Goal: Task Accomplishment & Management: Use online tool/utility

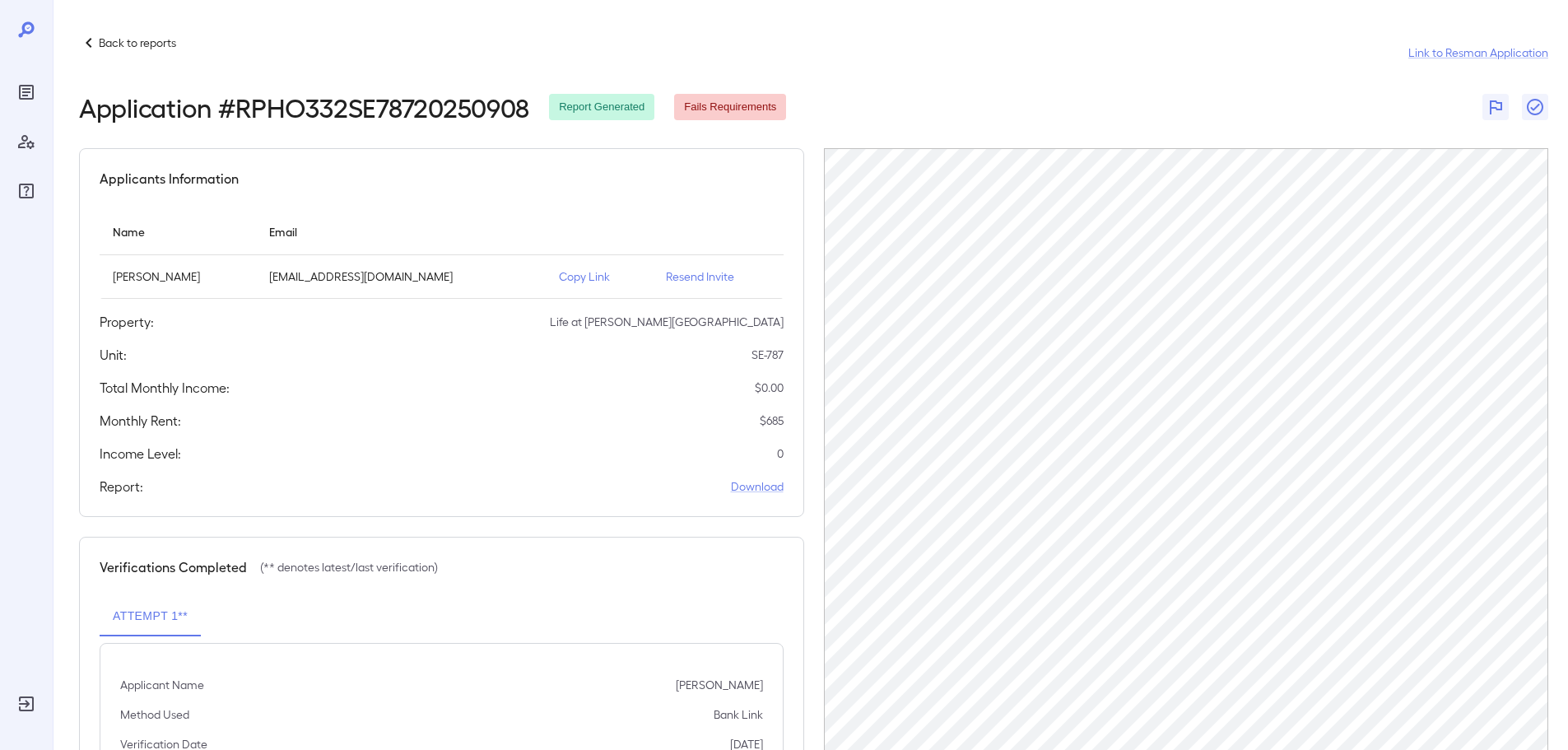
click at [108, 41] on p "Back to reports" at bounding box center [137, 42] width 78 height 17
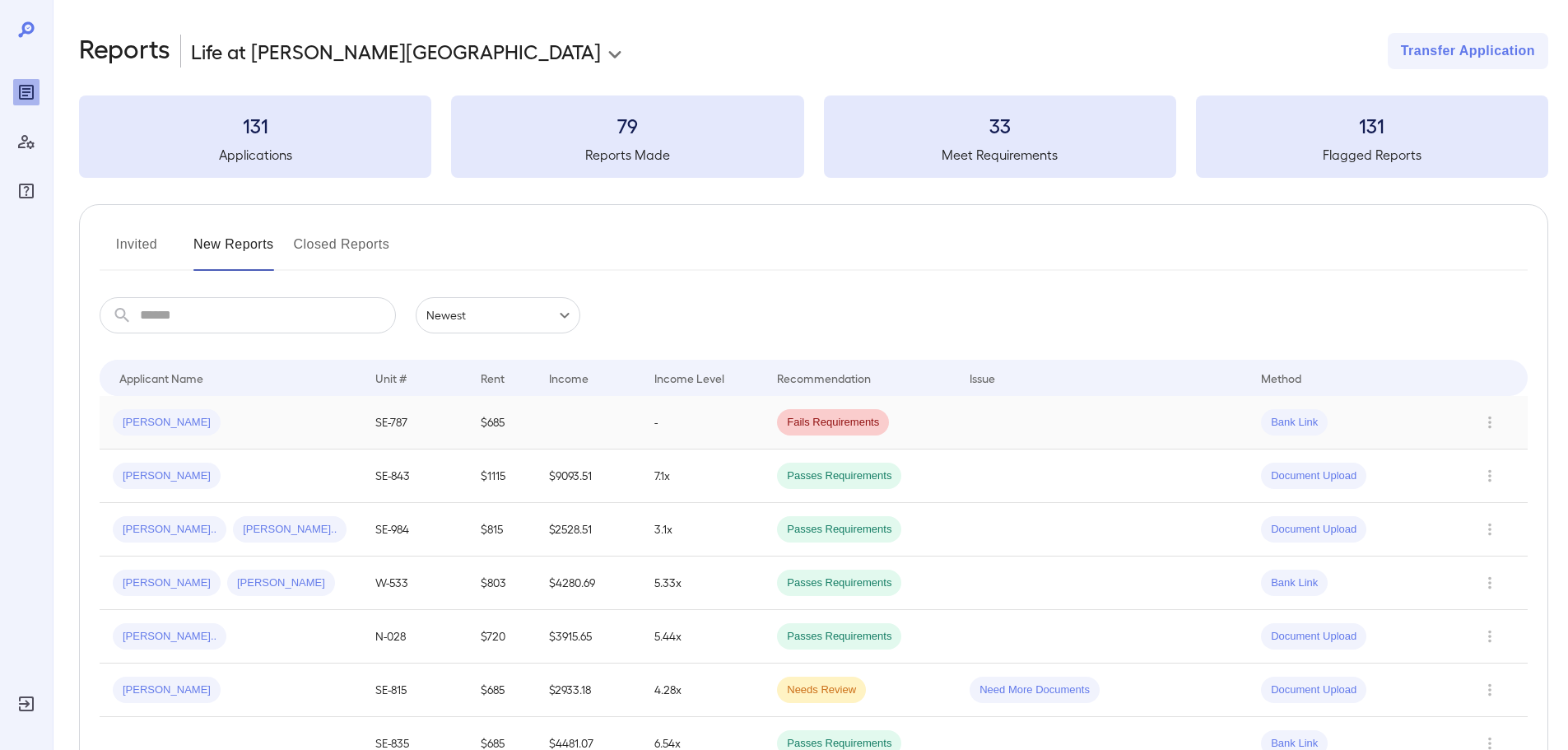
click at [208, 426] on div "Carmen D..." at bounding box center [231, 422] width 236 height 27
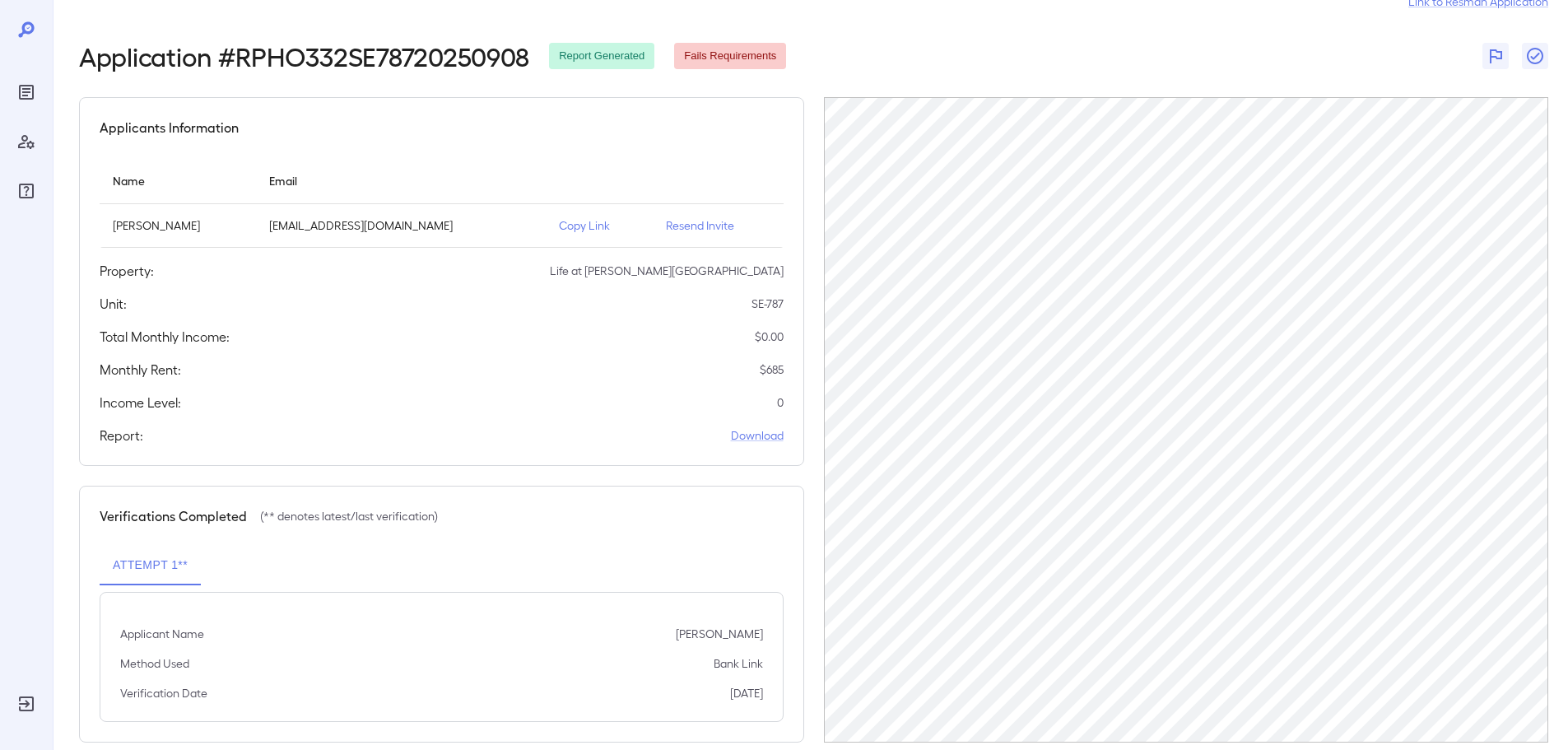
scroll to position [77, 0]
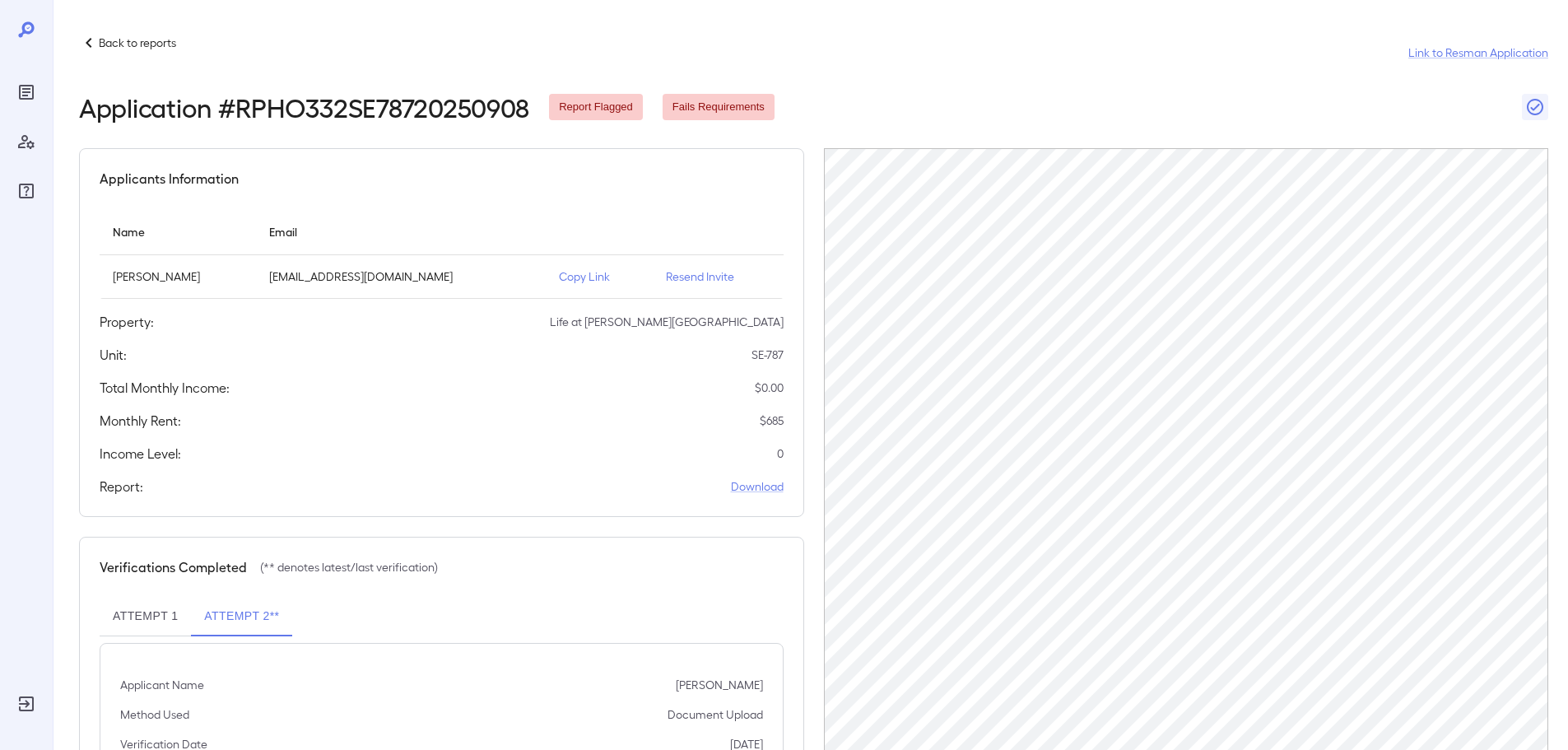
click at [129, 43] on p "Back to reports" at bounding box center [137, 42] width 78 height 17
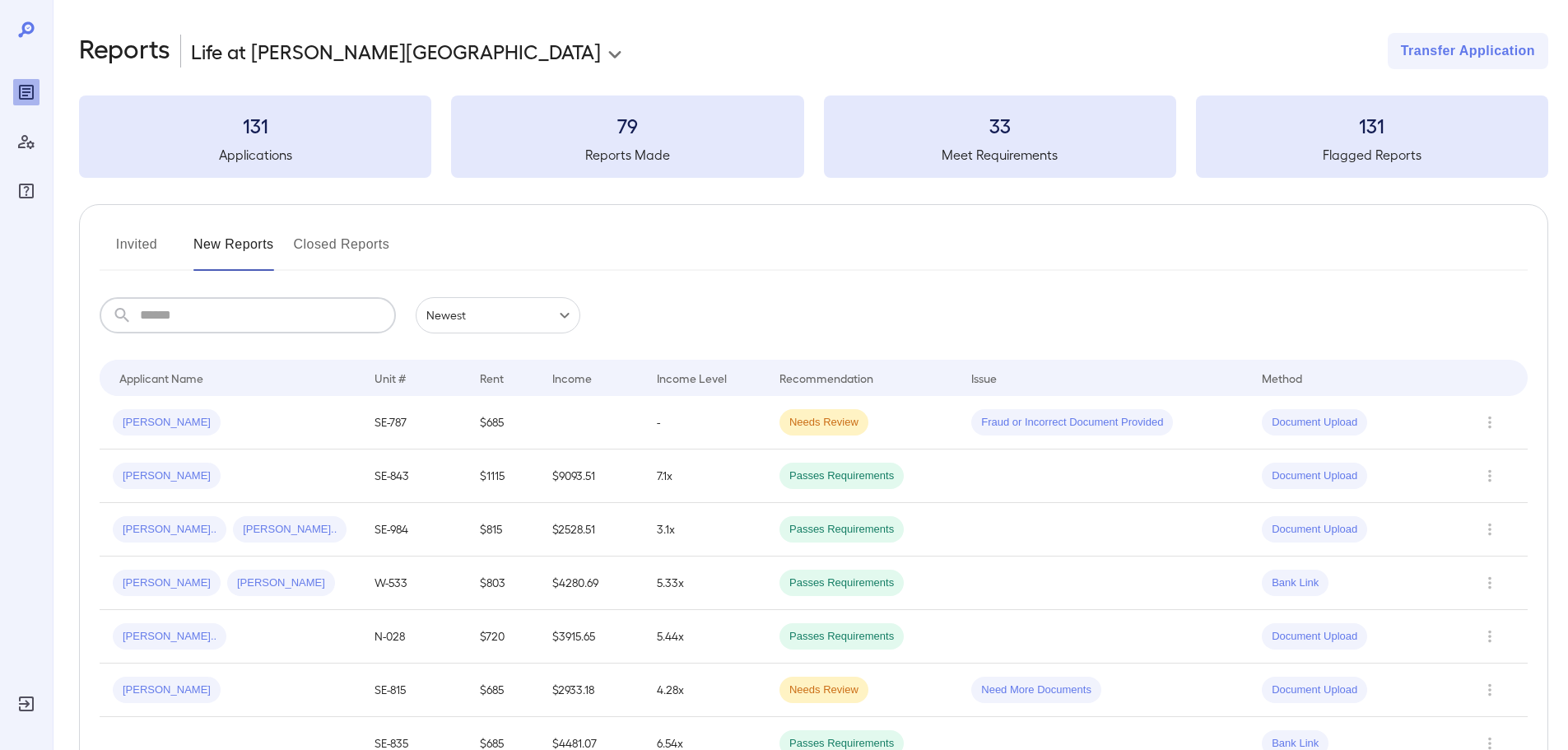
click at [218, 299] on input "text" at bounding box center [267, 315] width 256 height 36
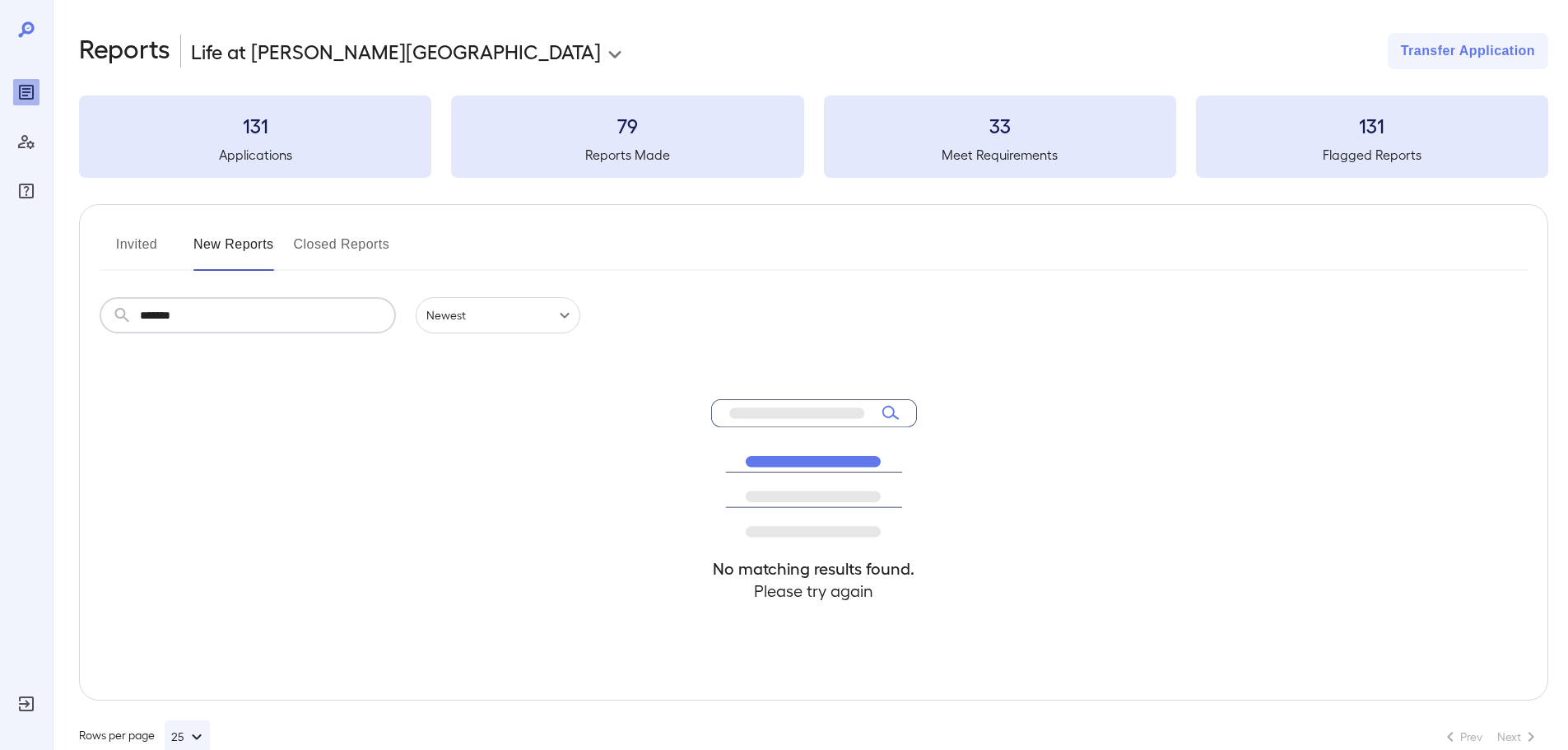
type input "*******"
click at [129, 236] on button "Invited" at bounding box center [136, 251] width 74 height 39
click at [236, 235] on button "New Reports" at bounding box center [234, 251] width 81 height 39
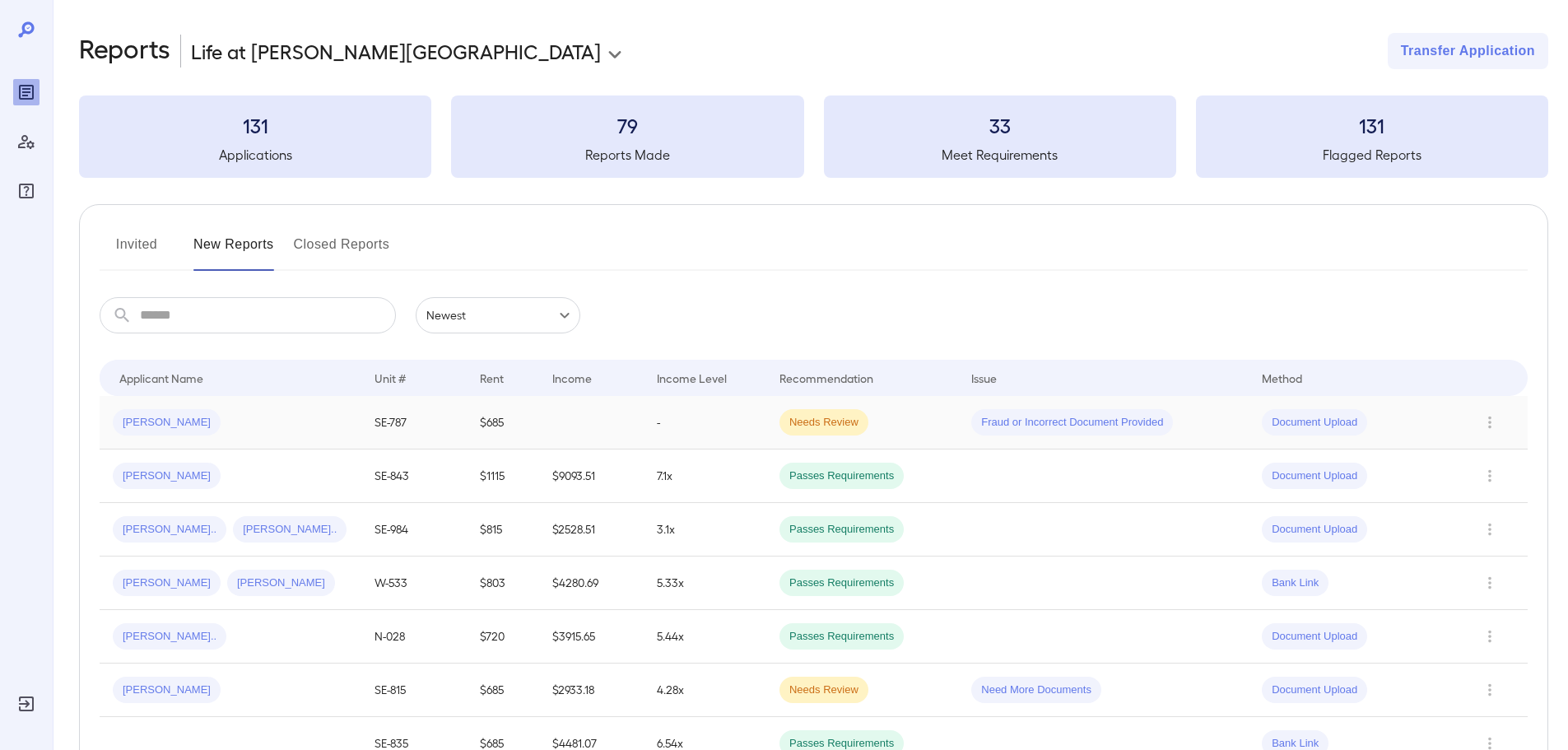
click at [277, 429] on div "[PERSON_NAME]" at bounding box center [230, 422] width 235 height 27
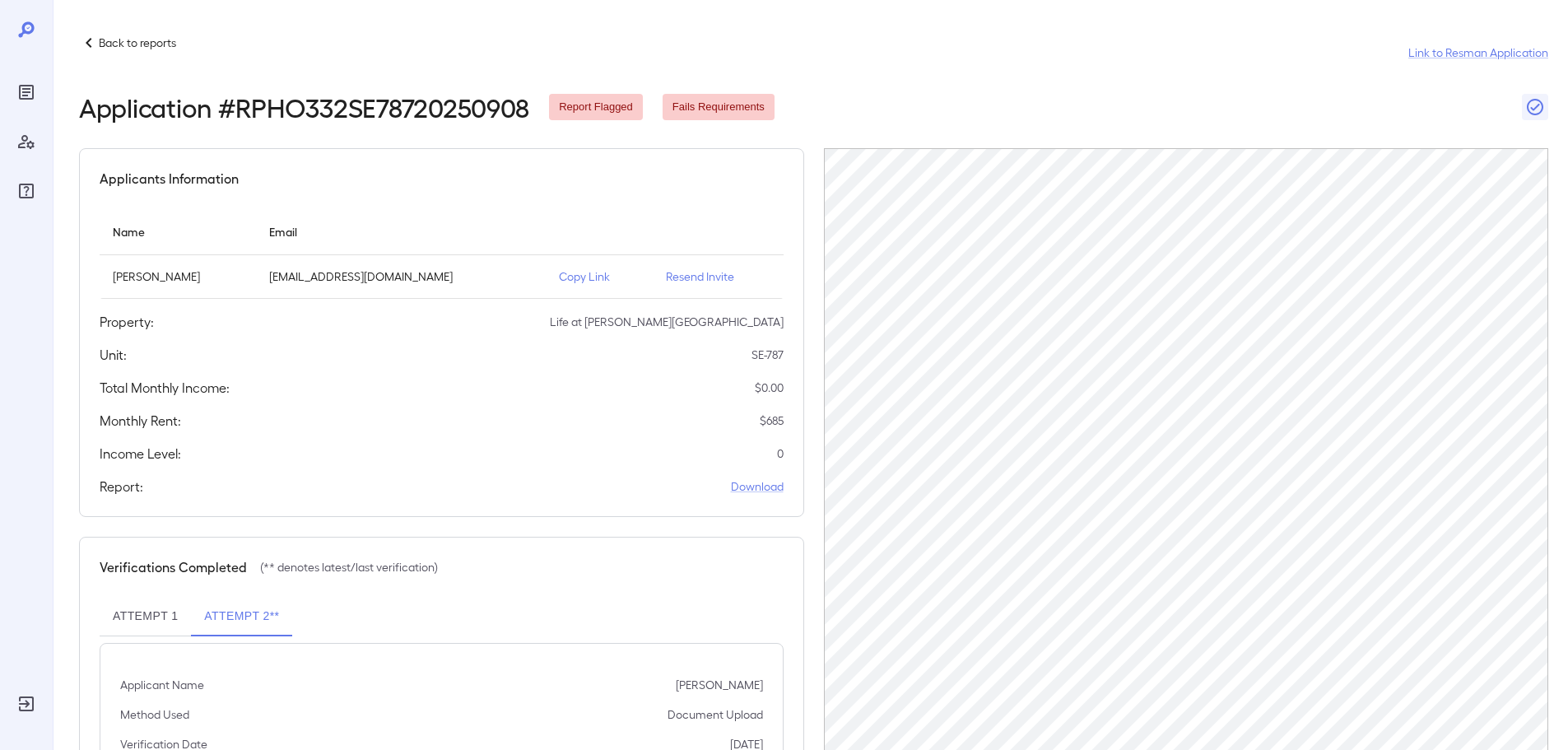
click at [137, 52] on div "Back to reports" at bounding box center [127, 42] width 97 height 20
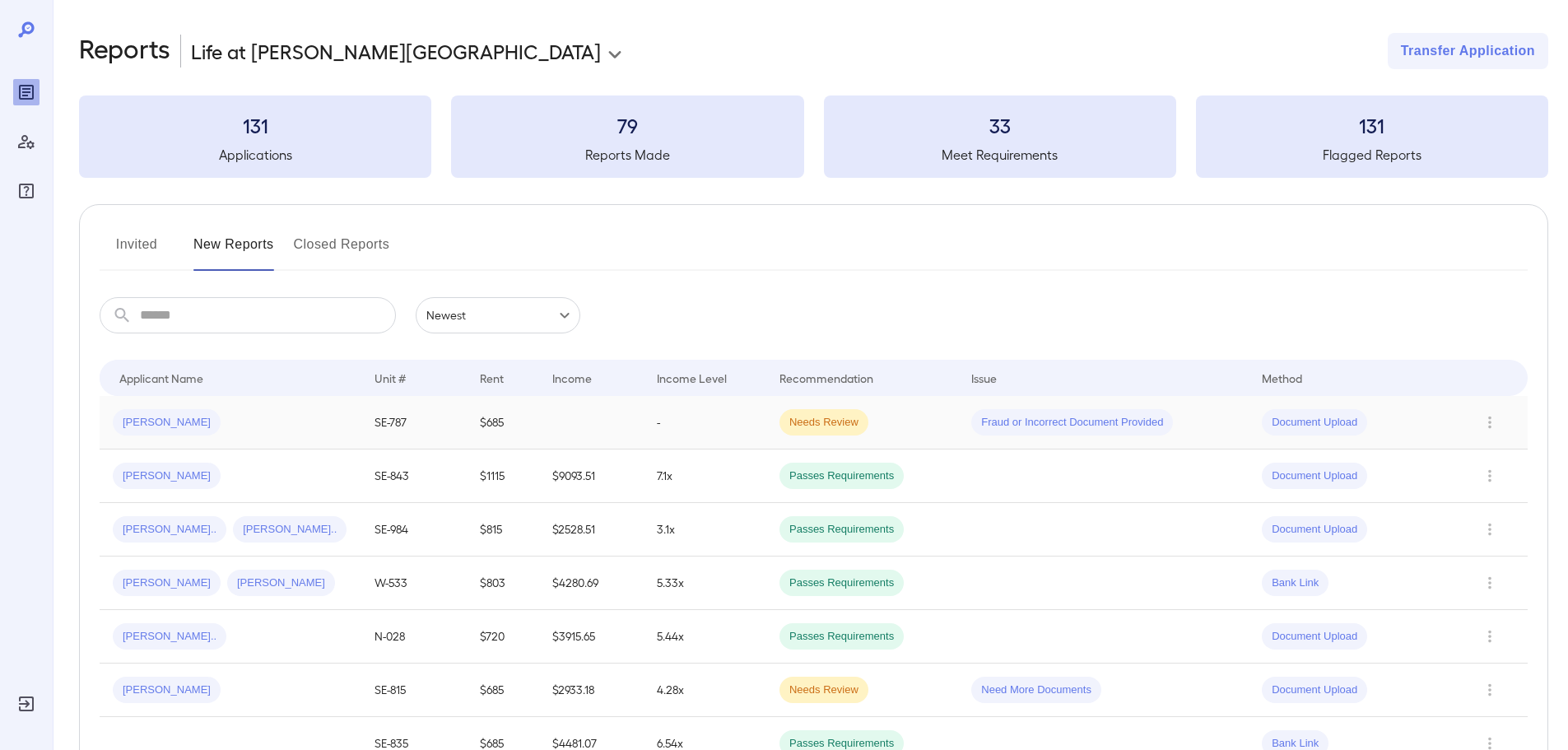
click at [202, 422] on div "[PERSON_NAME]" at bounding box center [230, 422] width 235 height 27
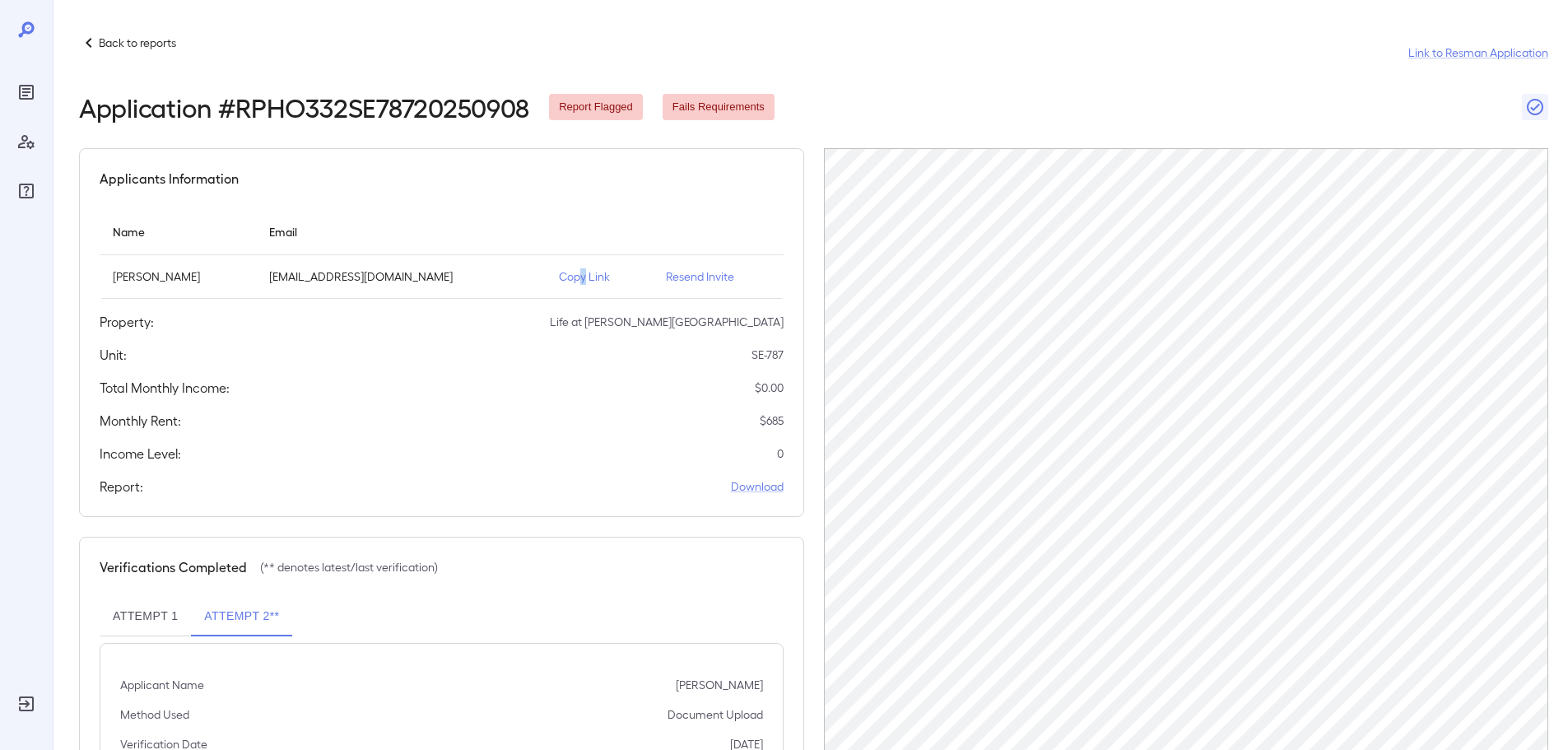
click at [559, 280] on p "Copy Link" at bounding box center [600, 276] width 81 height 17
click at [559, 274] on p "Copy Link" at bounding box center [600, 276] width 81 height 17
click at [576, 275] on p "Copy Link" at bounding box center [600, 276] width 81 height 17
click at [559, 276] on p "Copy Link" at bounding box center [600, 276] width 81 height 17
